Goal: Transaction & Acquisition: Purchase product/service

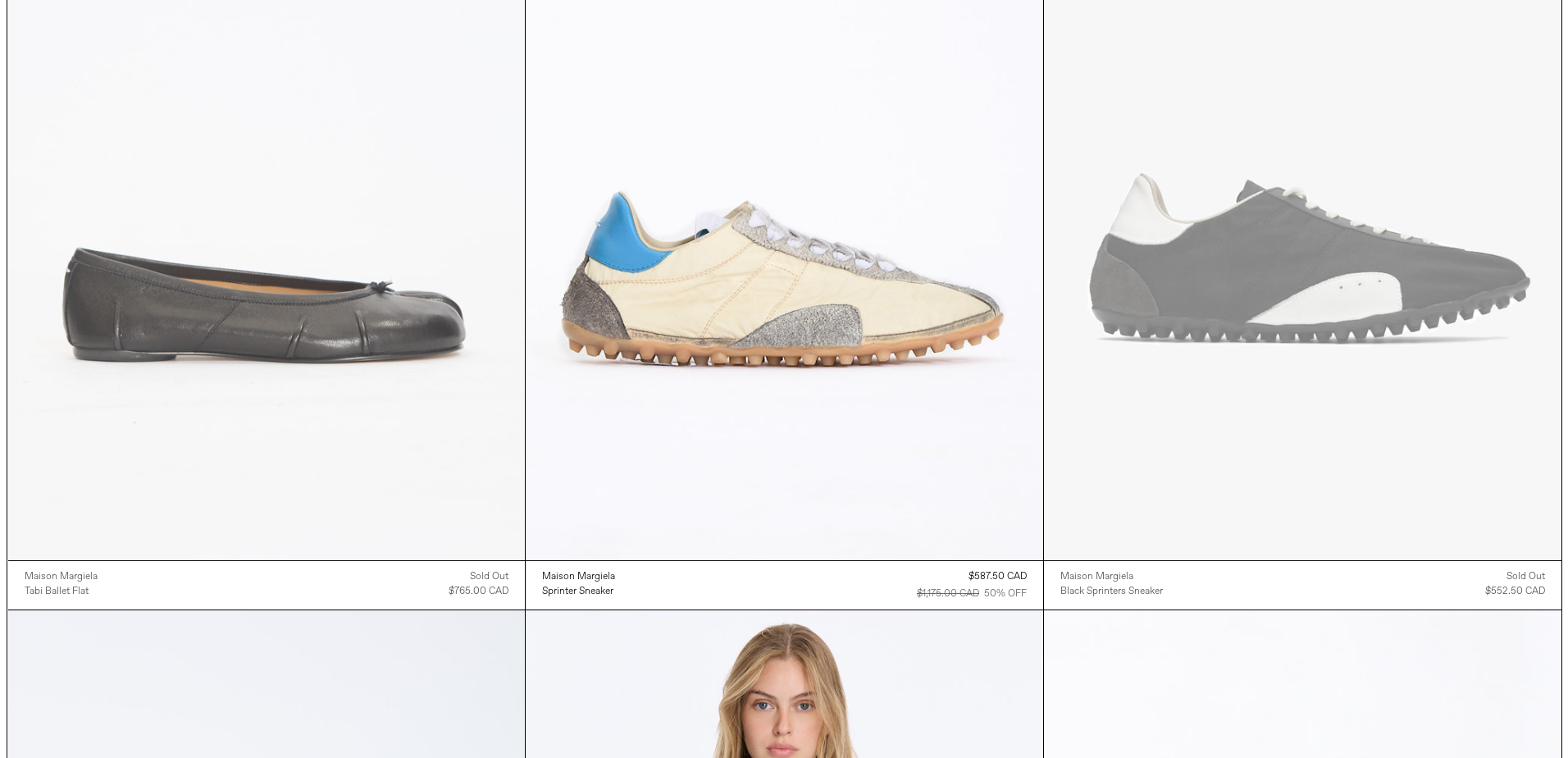
scroll to position [328, 0]
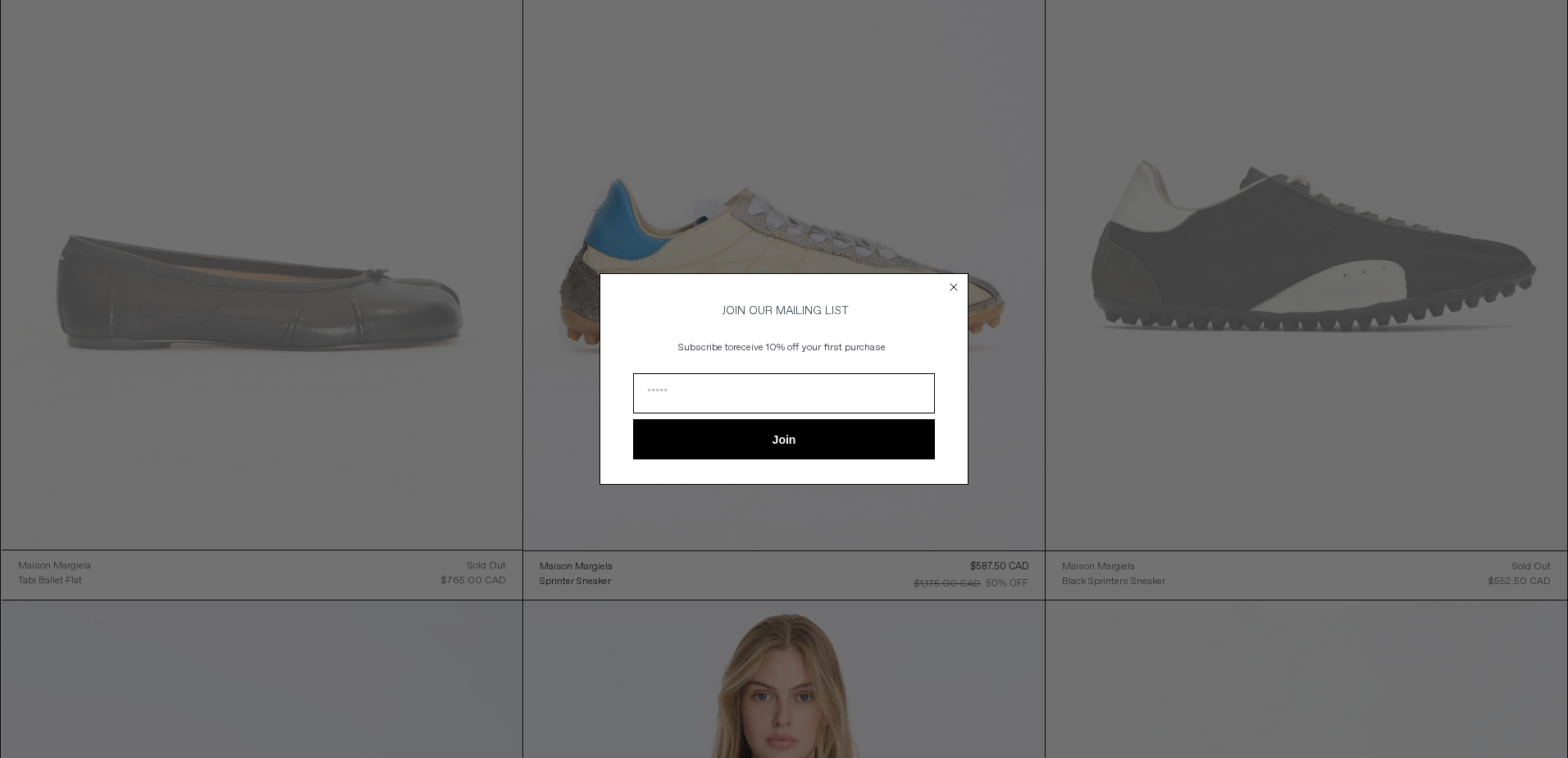
click at [956, 279] on circle "Close dialog" at bounding box center [955, 287] width 16 height 16
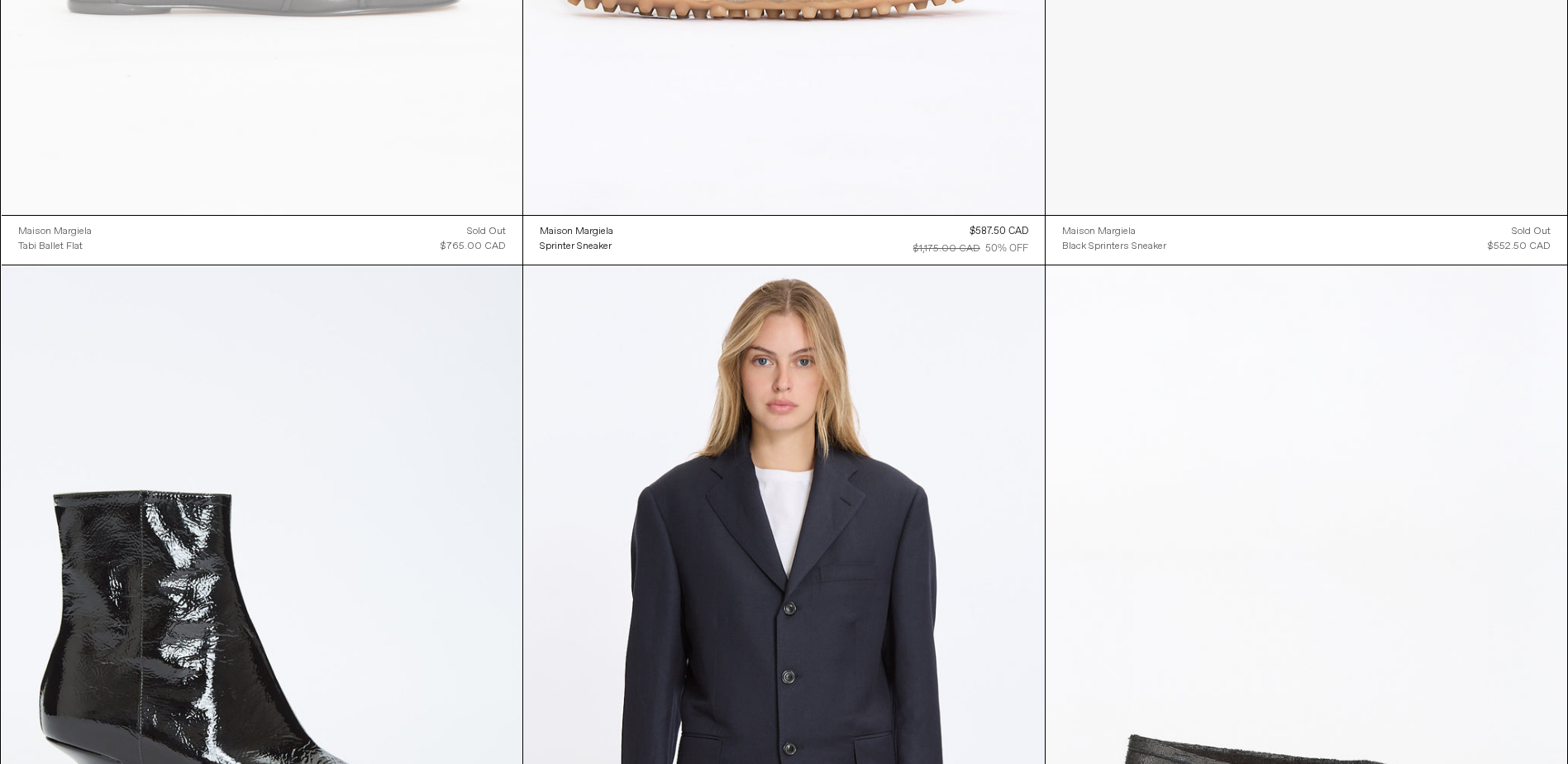
scroll to position [0, 0]
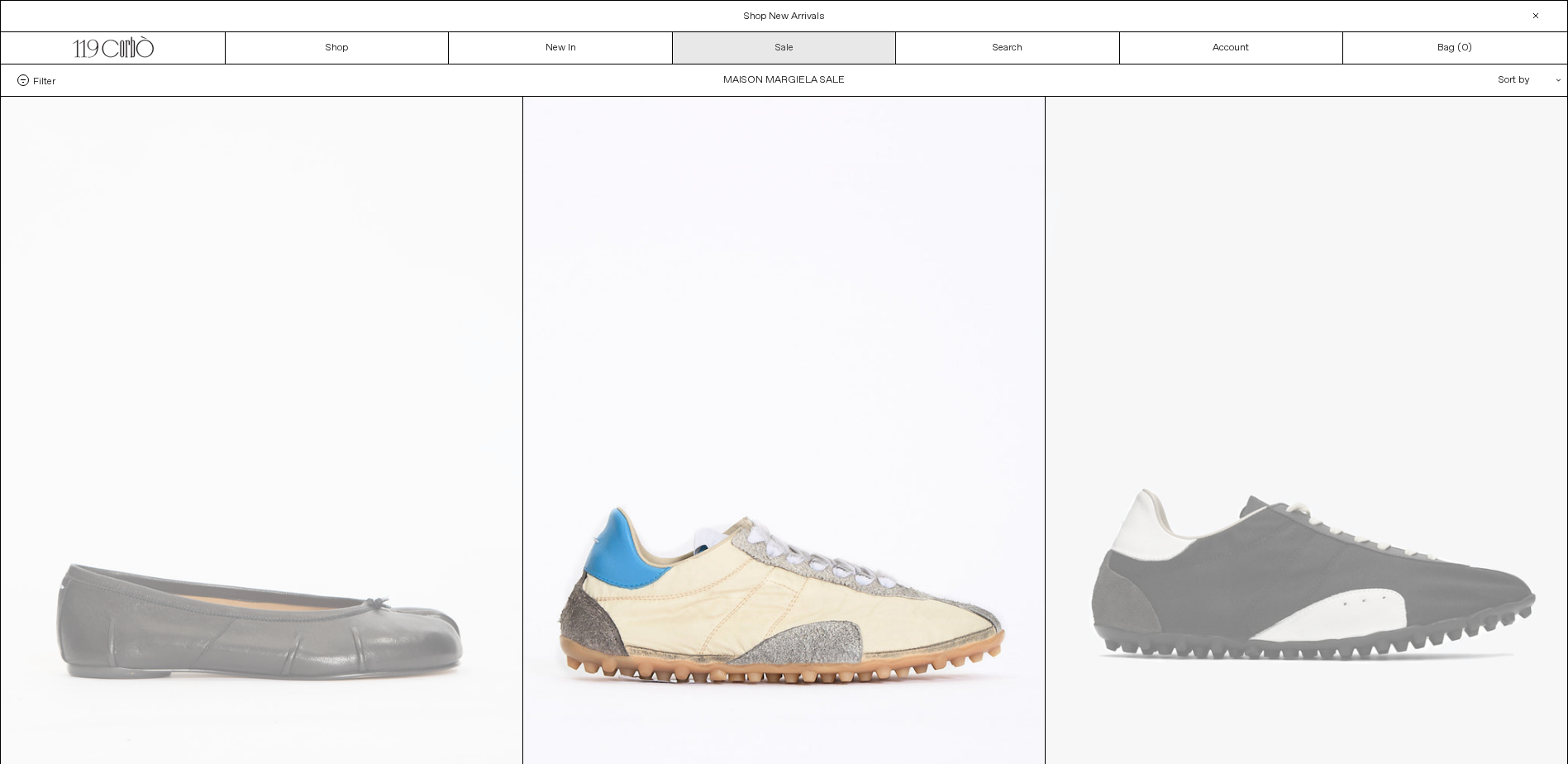
click at [757, 40] on link "Sale" at bounding box center [784, 48] width 223 height 32
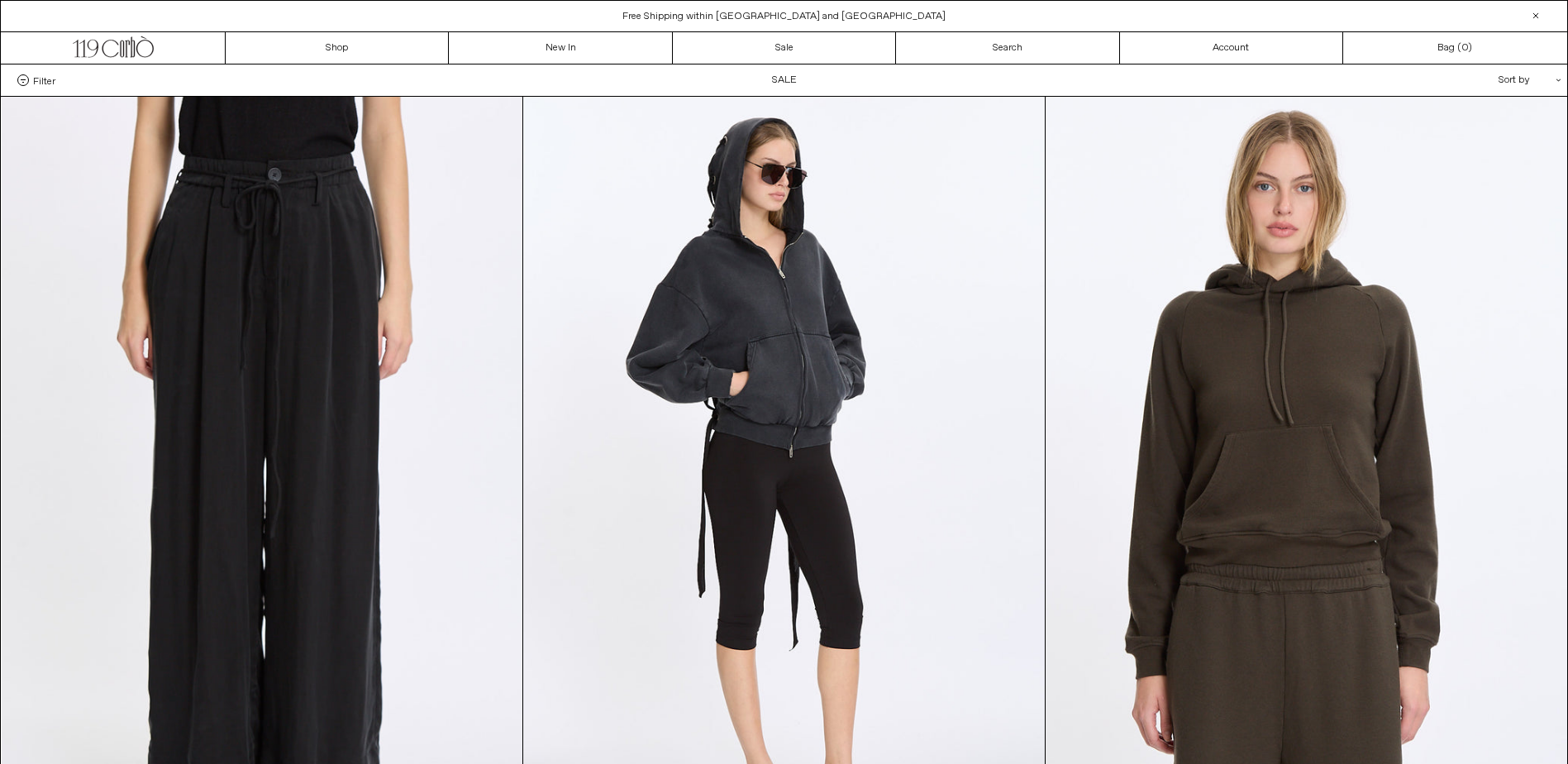
click at [34, 76] on span "Filter" at bounding box center [44, 80] width 23 height 12
click at [0, 0] on select "**********" at bounding box center [0, 0] width 0 height 0
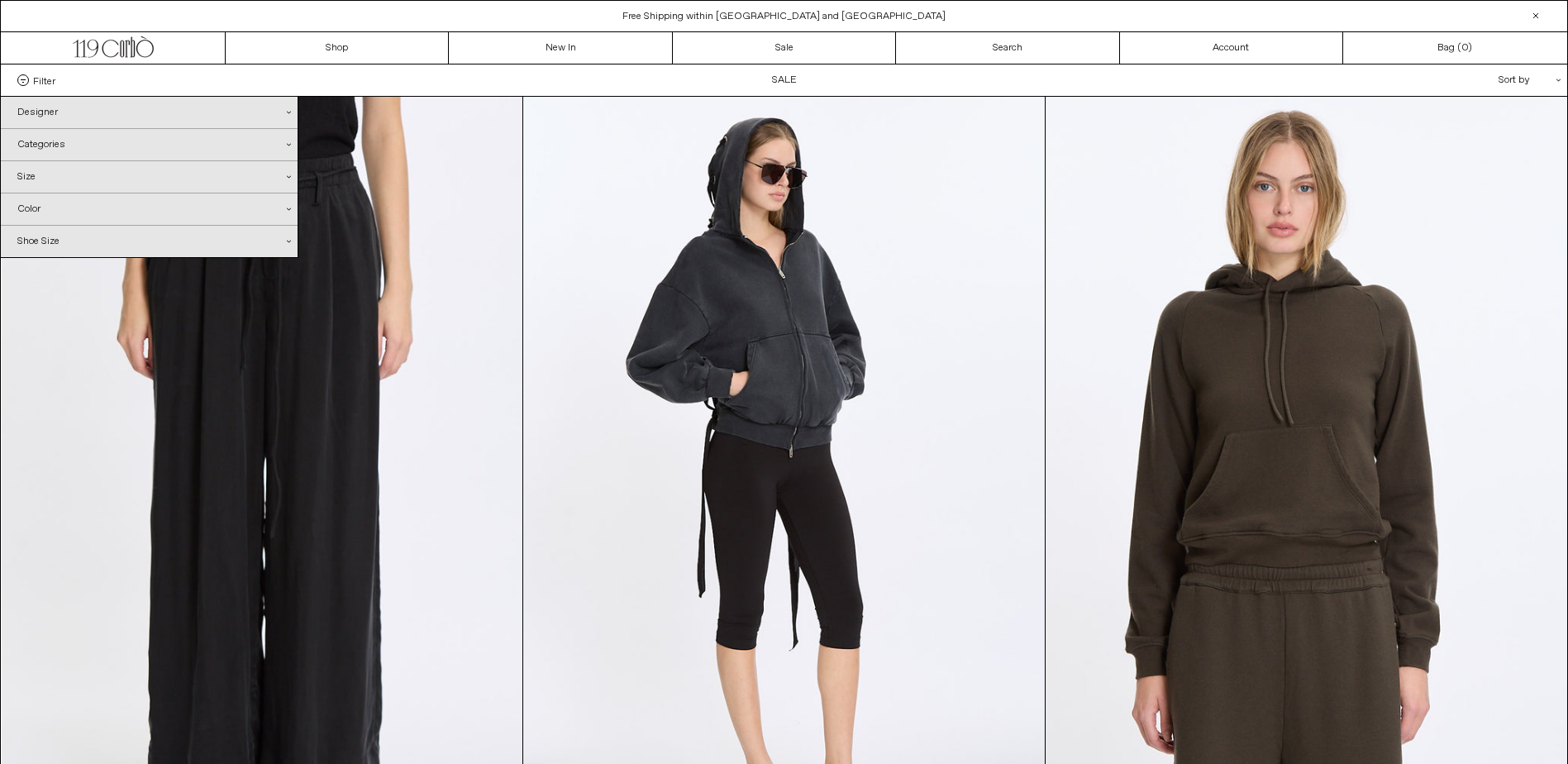
click at [62, 147] on div "Categories .cls-1{fill:#231f20}" at bounding box center [149, 145] width 297 height 32
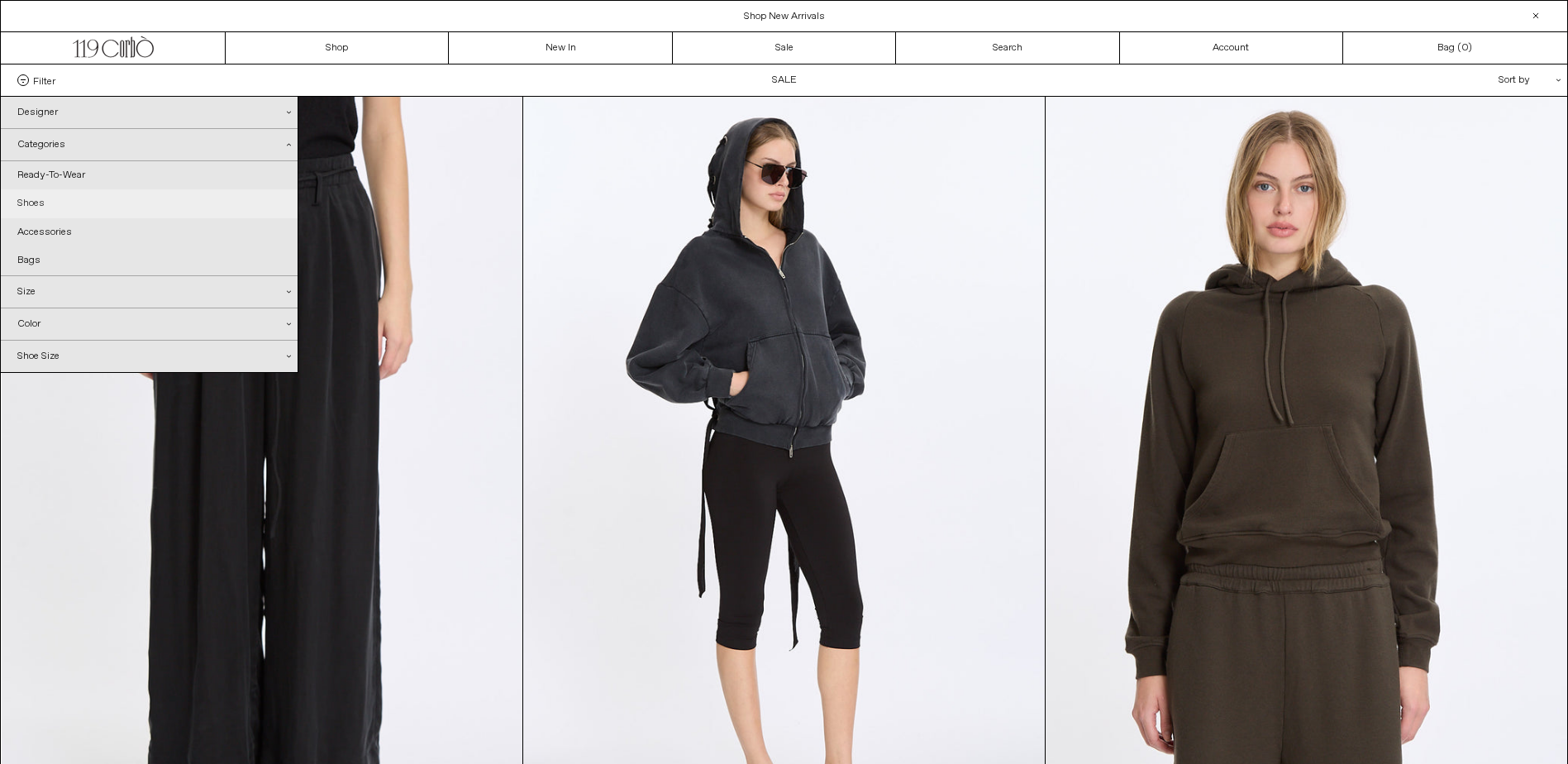
click at [20, 206] on link "Shoes" at bounding box center [149, 203] width 297 height 29
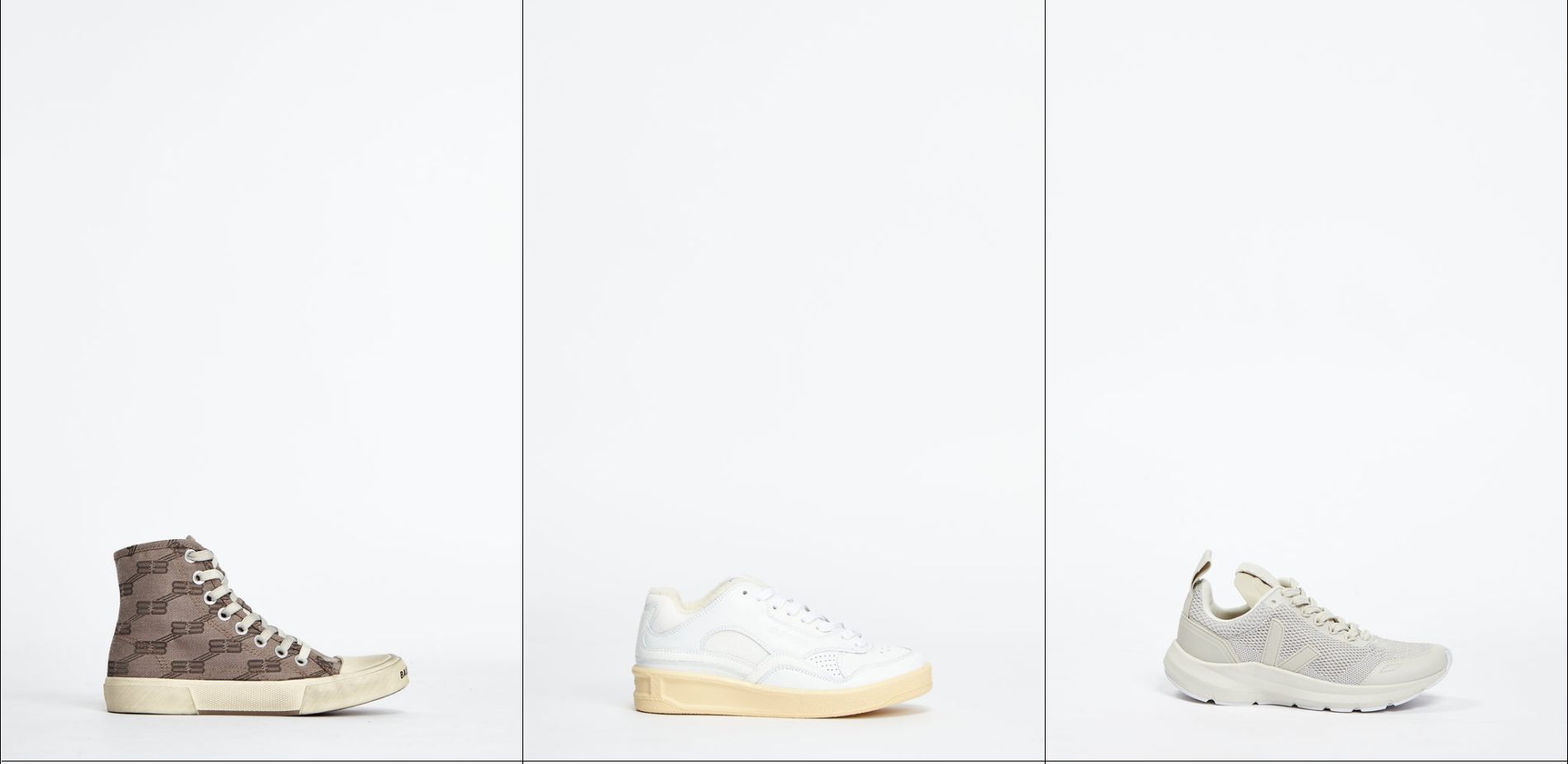
scroll to position [7721, 0]
